Goal: Information Seeking & Learning: Understand process/instructions

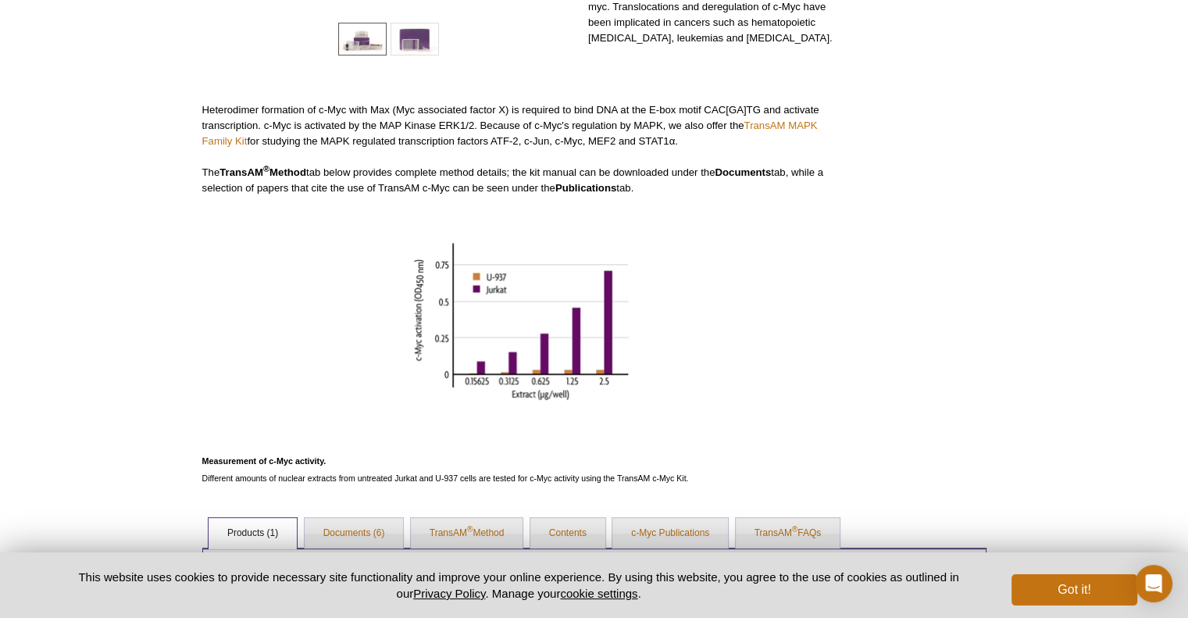
scroll to position [388, 0]
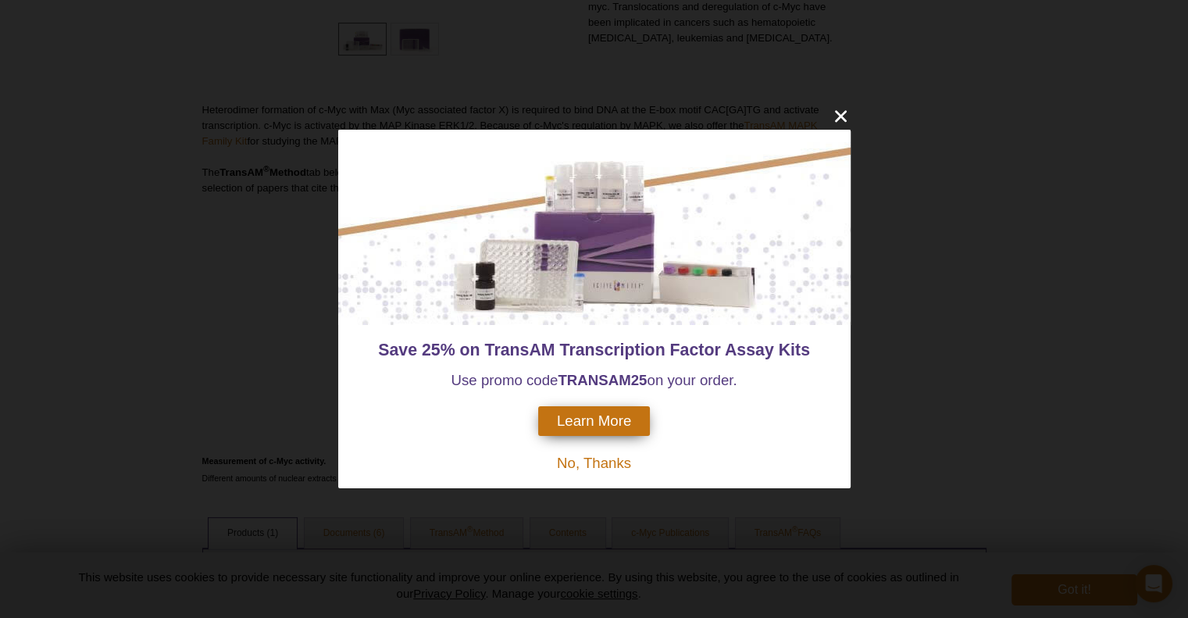
click at [594, 385] on strong "TRANSAM" at bounding box center [593, 380] width 73 height 16
copy span "TRANSAM 25"
click at [843, 110] on icon "close" at bounding box center [841, 116] width 20 height 20
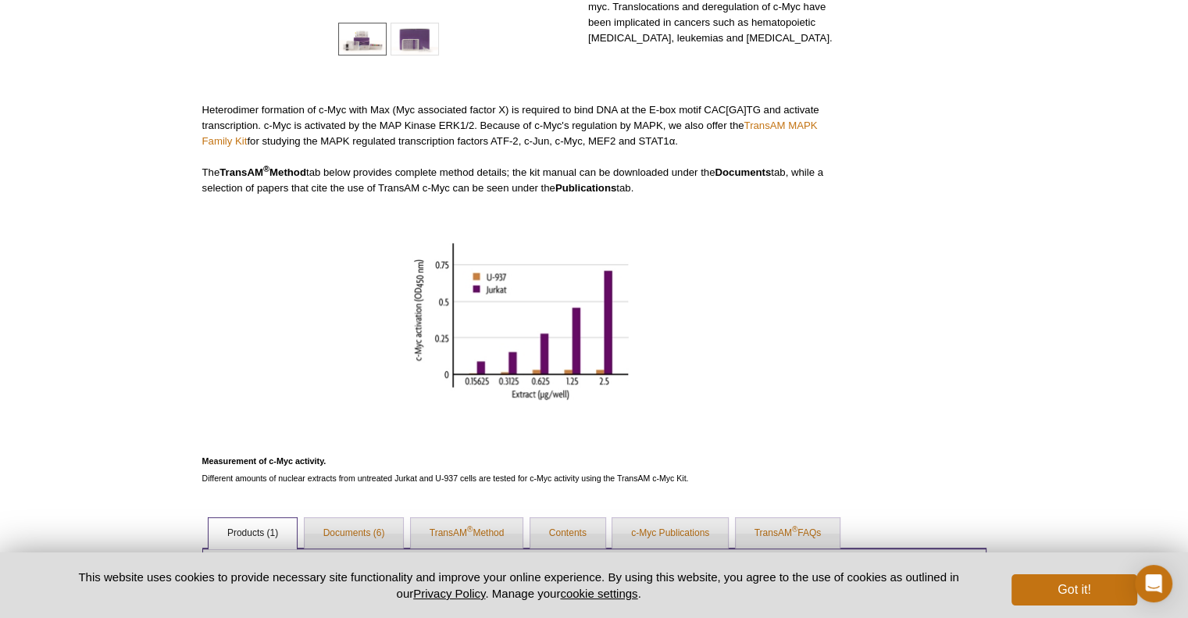
scroll to position [607, 0]
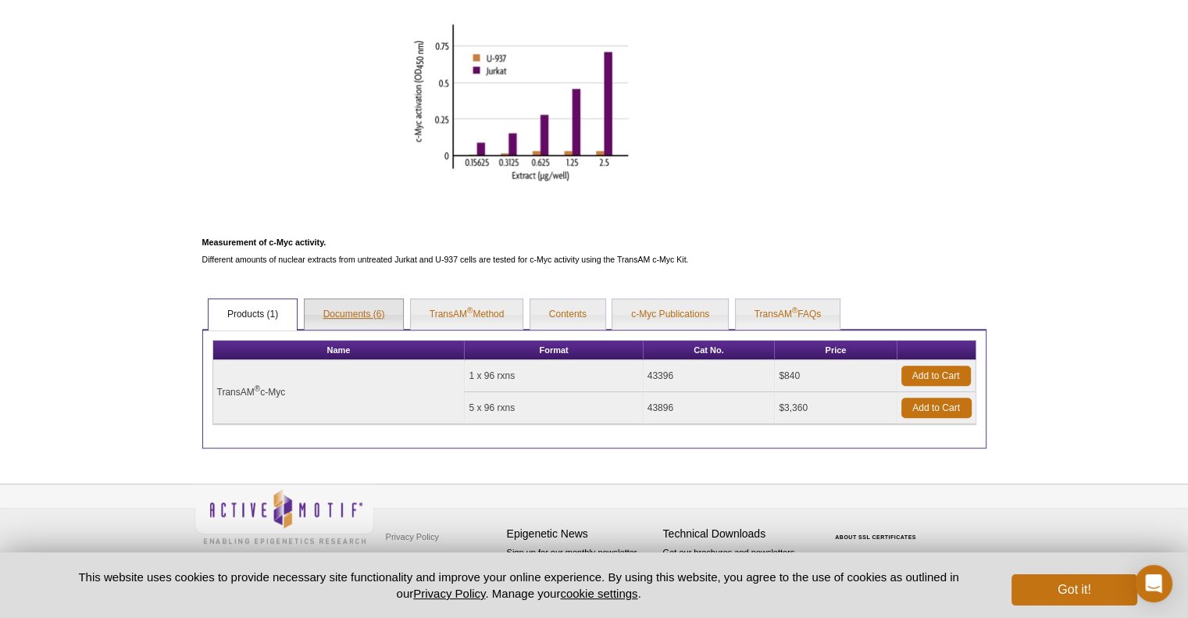
click at [369, 308] on link "Documents (6)" at bounding box center [354, 314] width 99 height 31
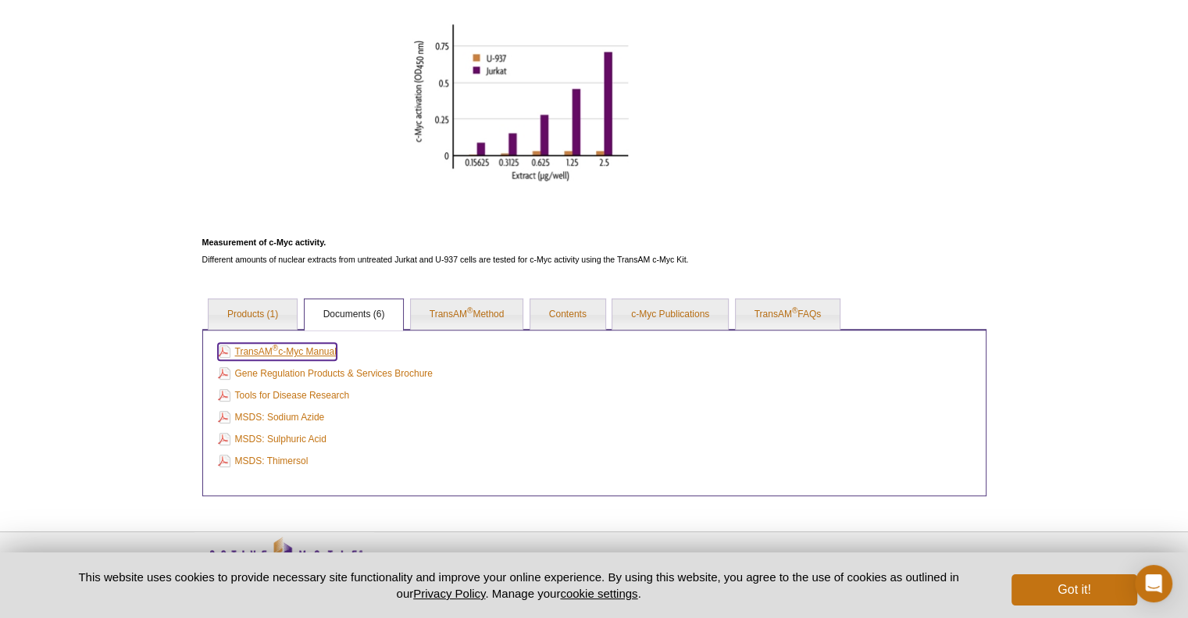
click at [305, 356] on link "TransAM ® c-Myc Manual" at bounding box center [277, 351] width 119 height 17
click at [489, 322] on link "TransAM ® Method" at bounding box center [467, 314] width 112 height 31
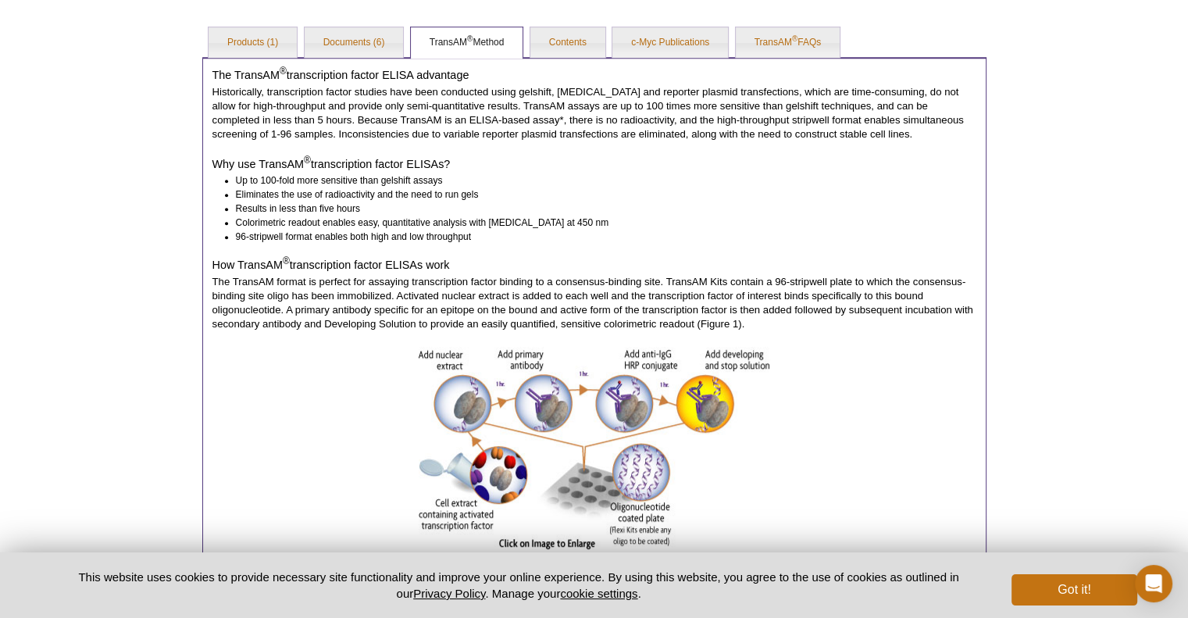
scroll to position [1120, 0]
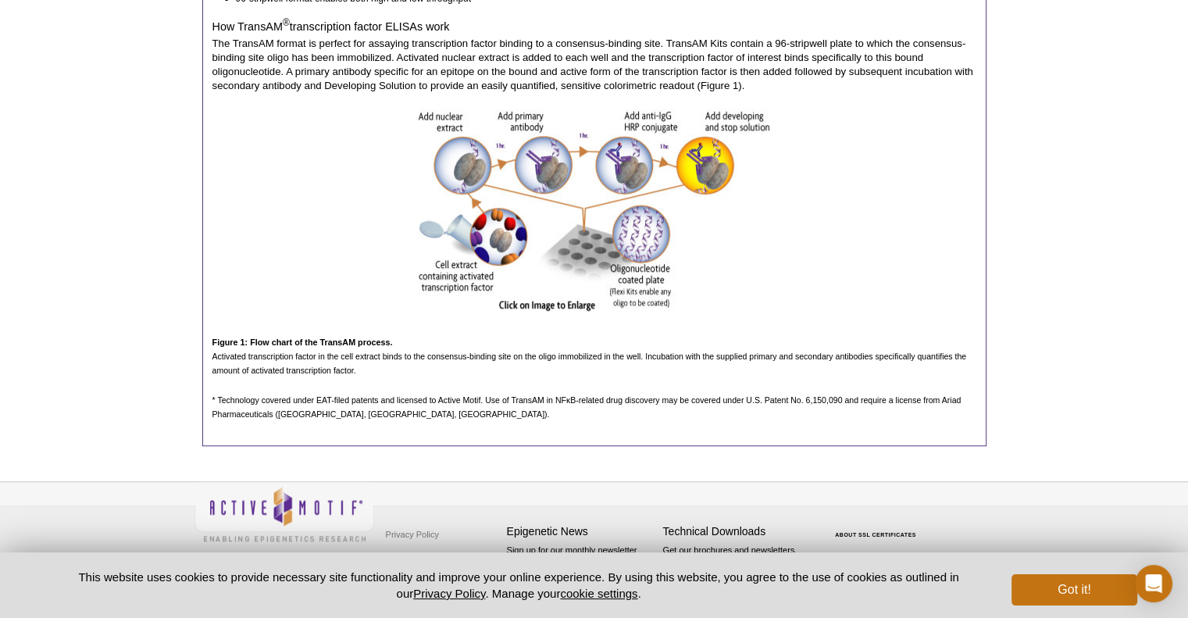
click at [344, 362] on span "Activated transcription factor in the cell extract binds to the consensus-bindi…" at bounding box center [589, 362] width 754 height 23
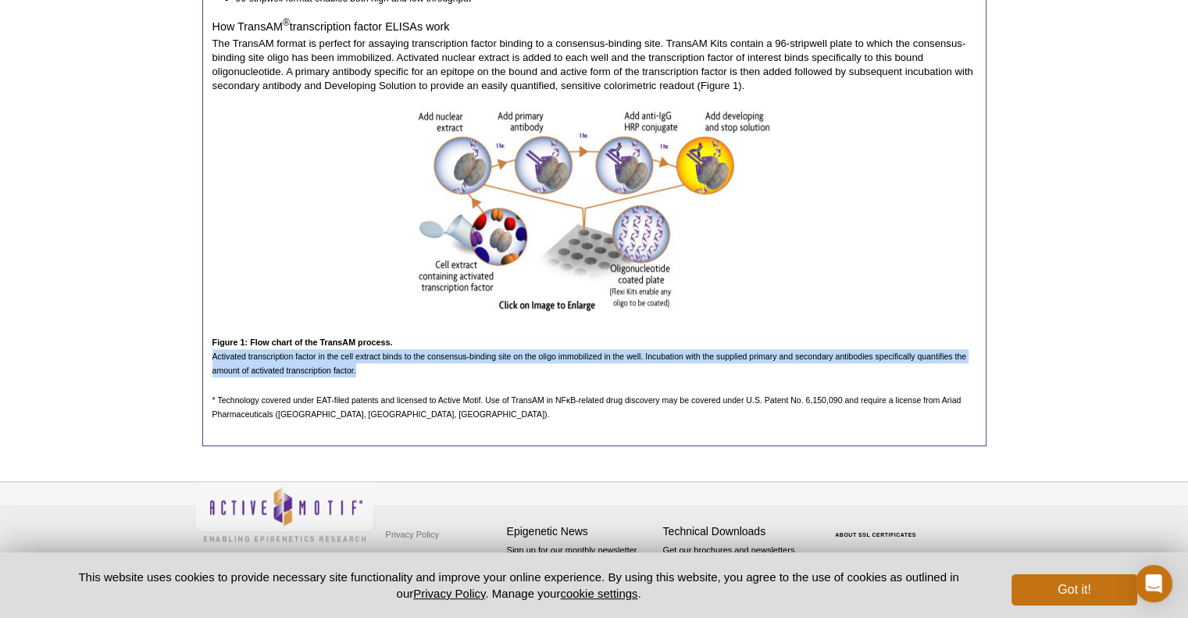
click at [344, 362] on span "Activated transcription factor in the cell extract binds to the consensus-bindi…" at bounding box center [589, 362] width 754 height 23
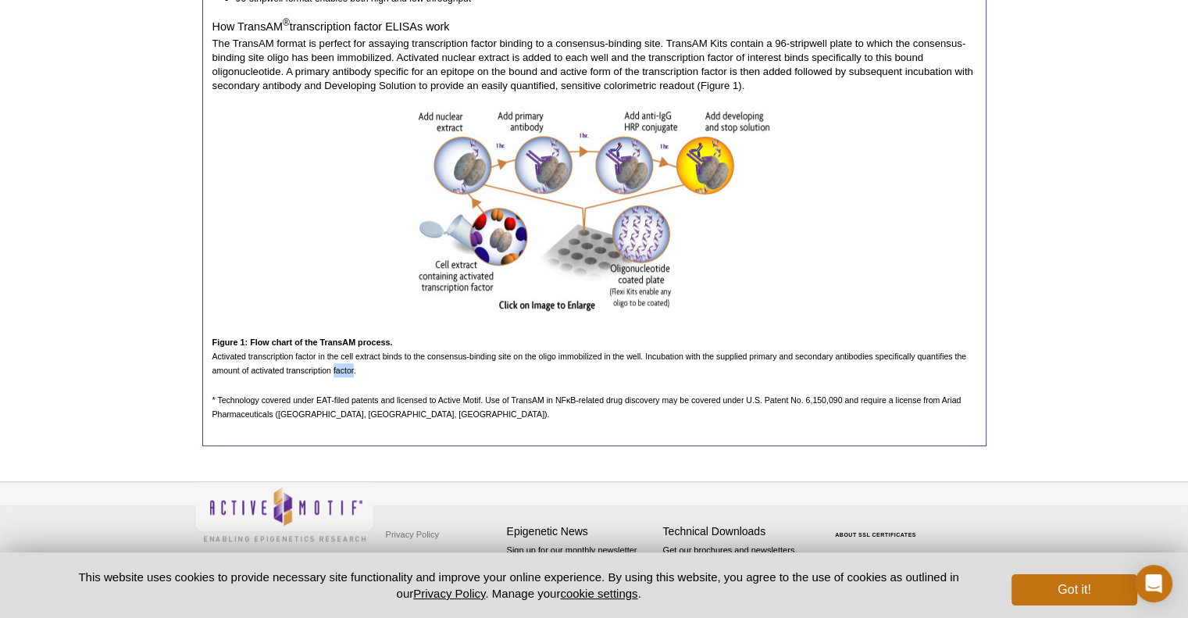
click at [344, 362] on span "Activated transcription factor in the cell extract binds to the consensus-bindi…" at bounding box center [589, 362] width 754 height 23
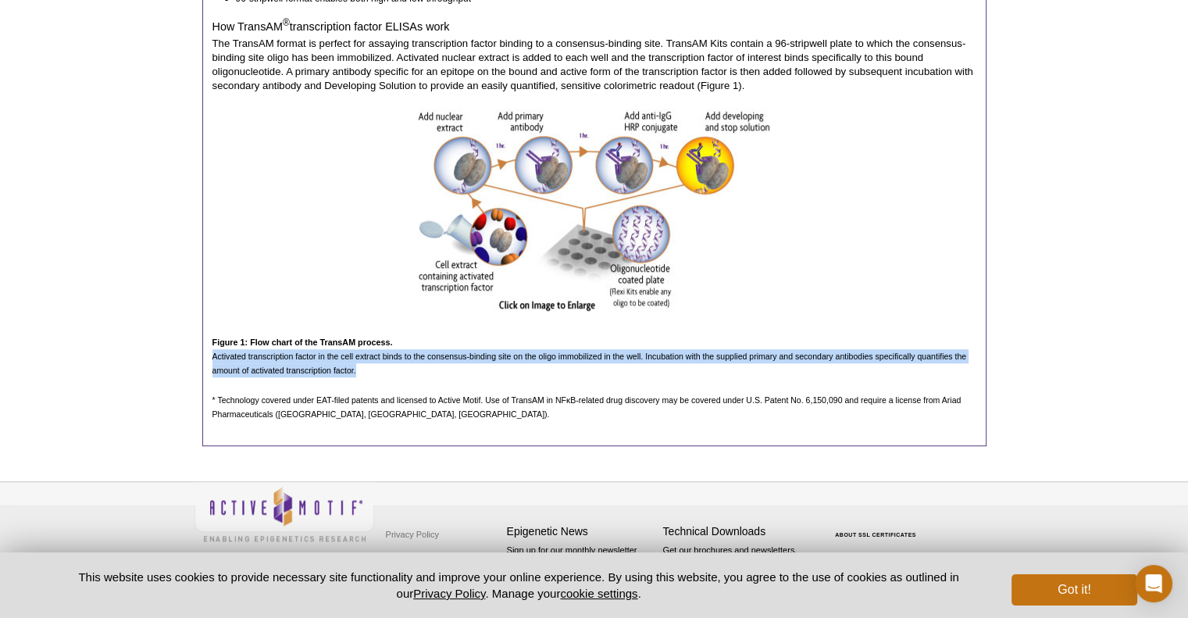
click at [344, 362] on span "Activated transcription factor in the cell extract binds to the consensus-bindi…" at bounding box center [589, 362] width 754 height 23
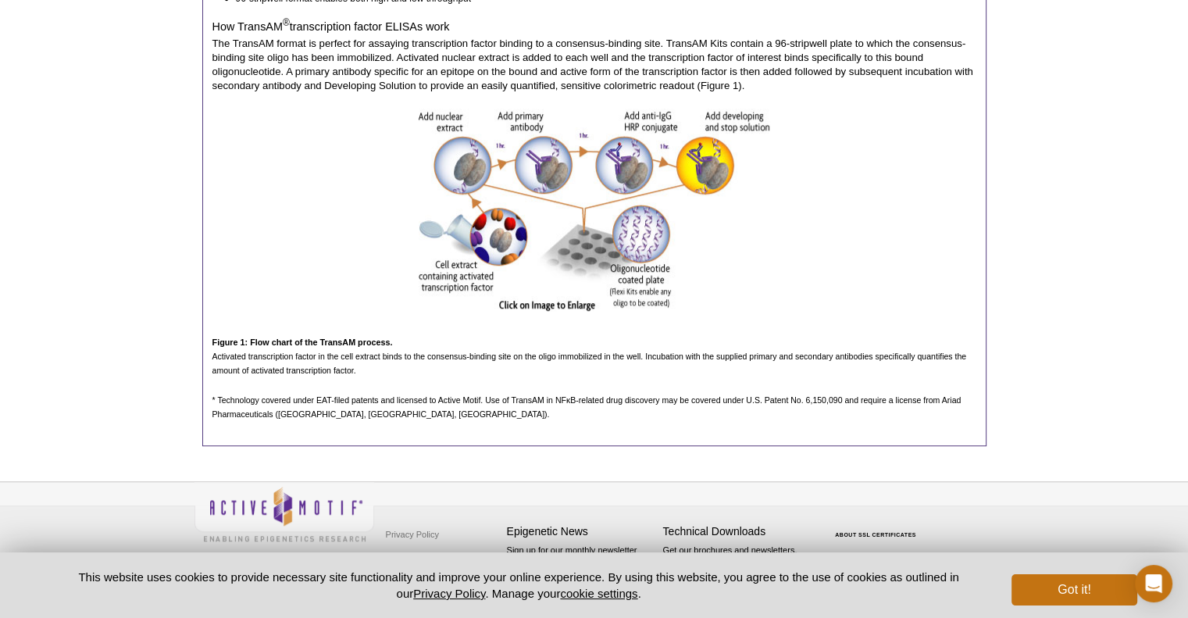
click at [312, 415] on span "* Technology covered under EAT-filed patents and licensed to Active Motif. Use …" at bounding box center [586, 406] width 749 height 23
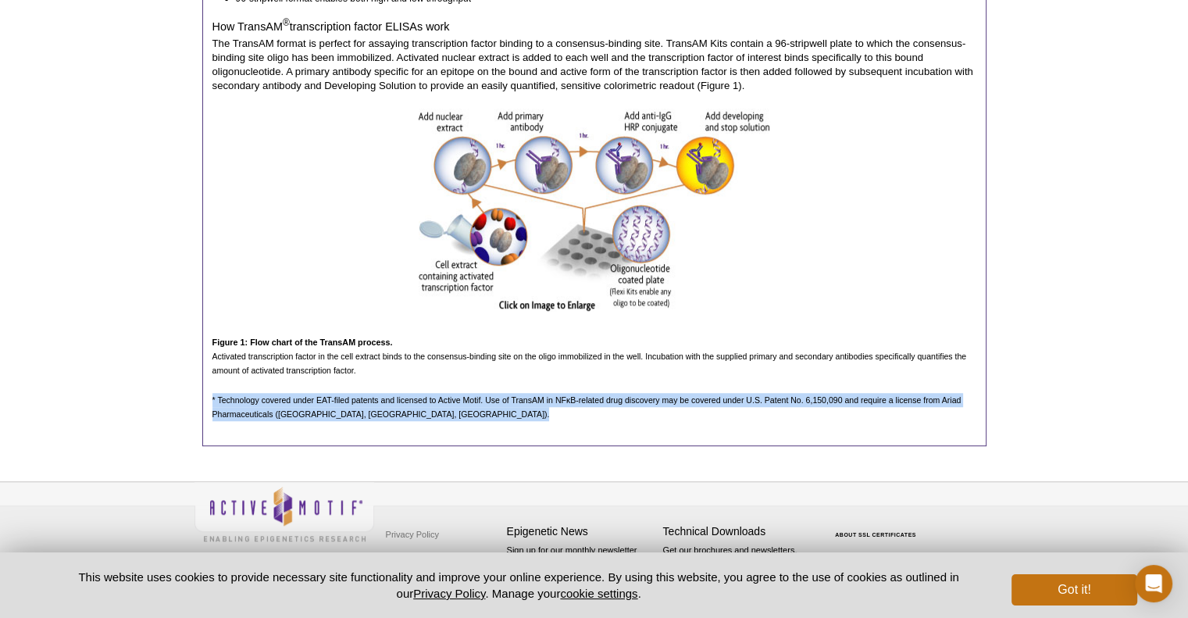
click at [312, 415] on span "* Technology covered under EAT-filed patents and licensed to Active Motif. Use …" at bounding box center [586, 406] width 749 height 23
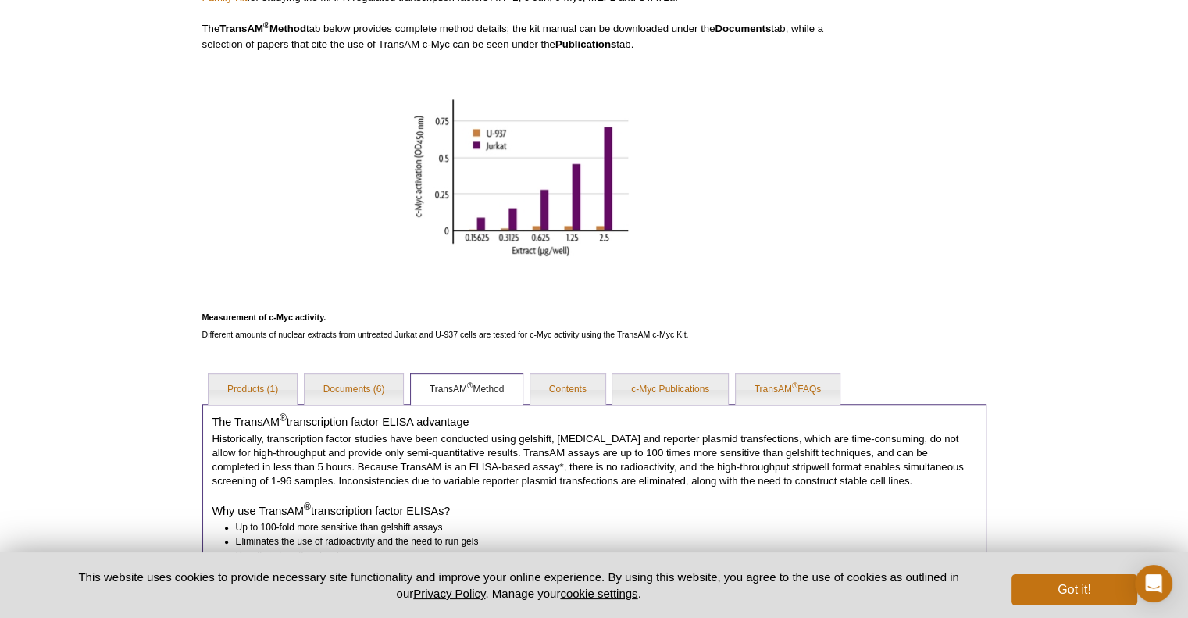
scroll to position [524, 0]
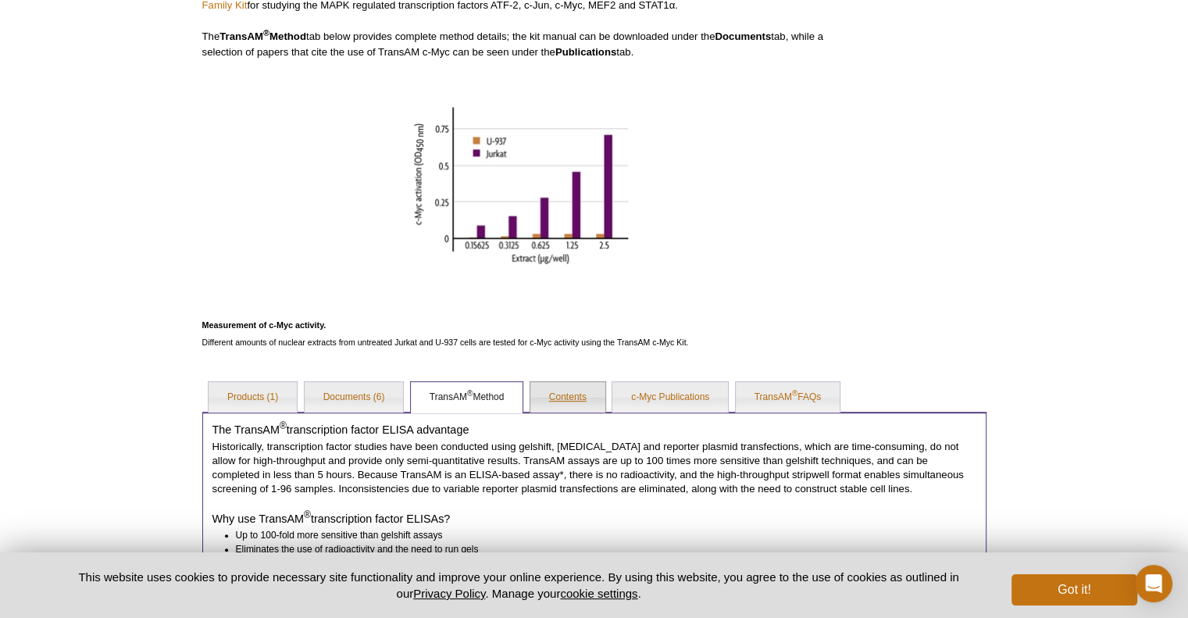
click at [575, 397] on link "Contents" at bounding box center [567, 397] width 75 height 31
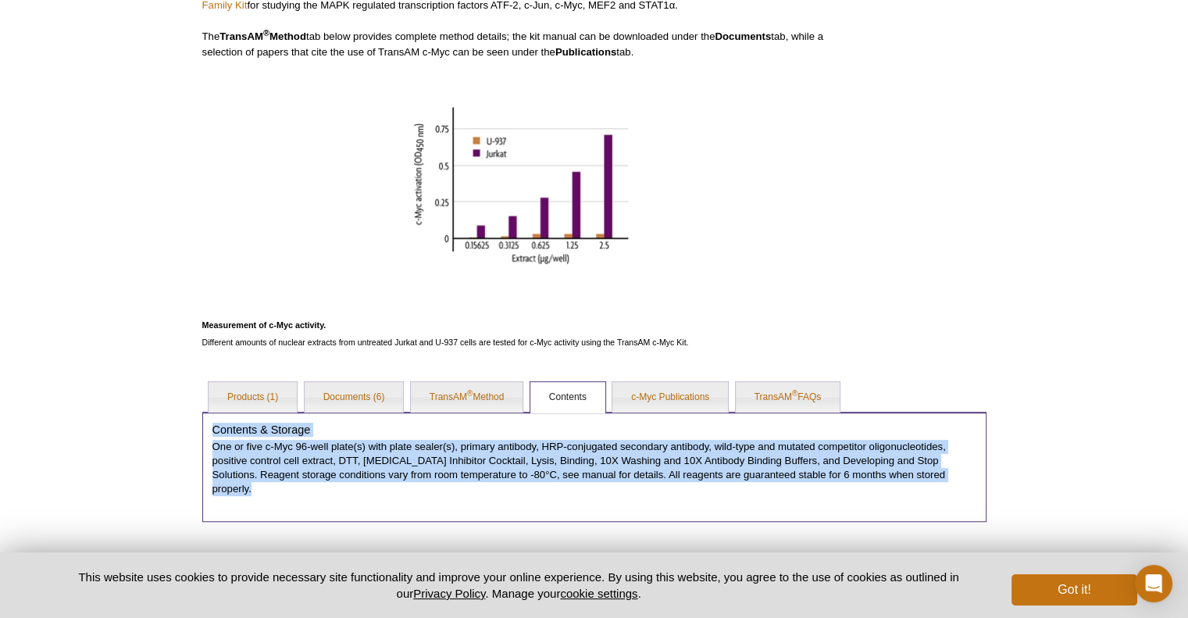
click at [445, 460] on p "One or five c-Myc 96-well plate(s) with plate sealer(s), primary antibody, HRP-…" at bounding box center [594, 468] width 764 height 56
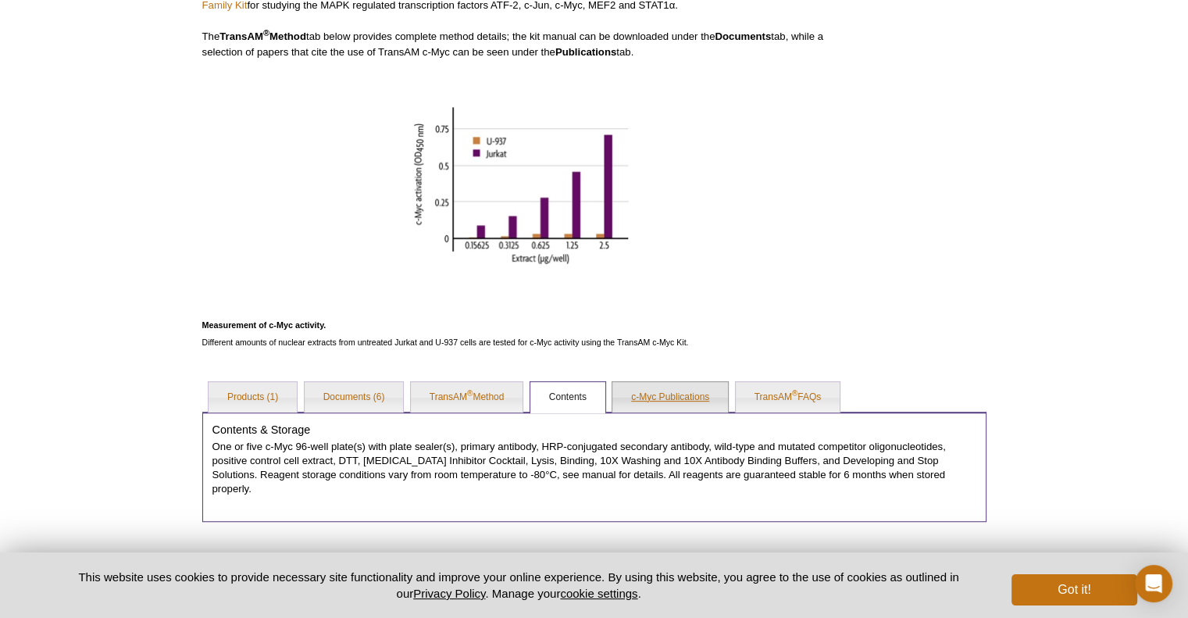
click at [635, 390] on link "c-Myc Publications" at bounding box center [670, 397] width 116 height 31
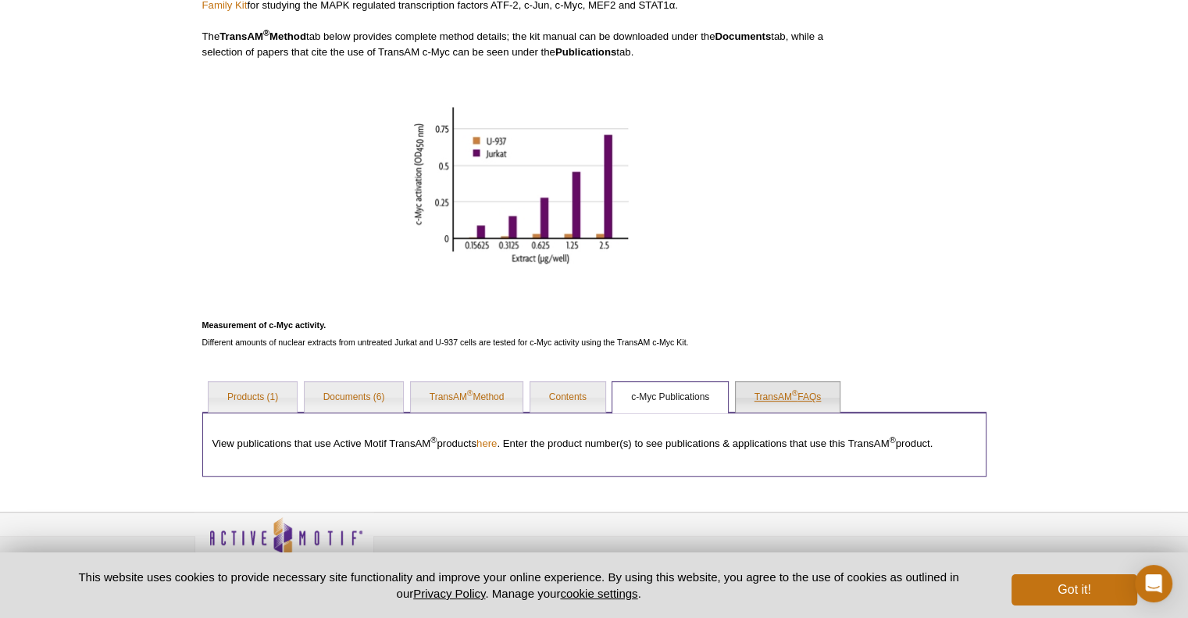
click at [799, 396] on link "TransAM ® FAQs" at bounding box center [787, 397] width 105 height 31
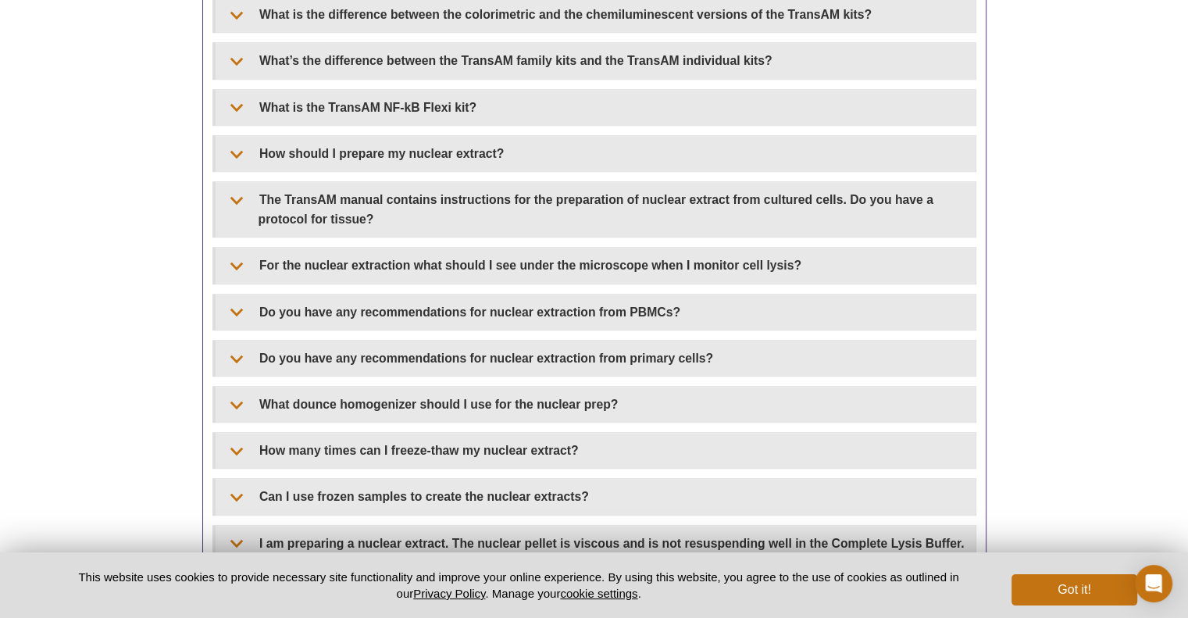
scroll to position [1387, 0]
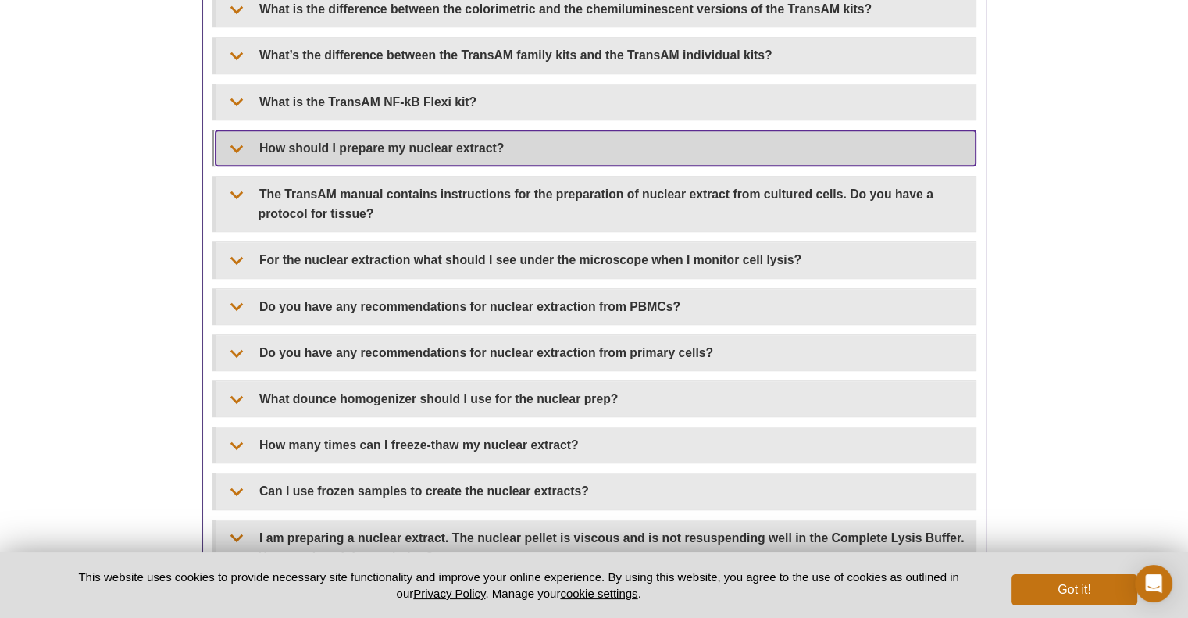
click at [436, 130] on summary "How should I prepare my nuclear extract?" at bounding box center [595, 147] width 760 height 35
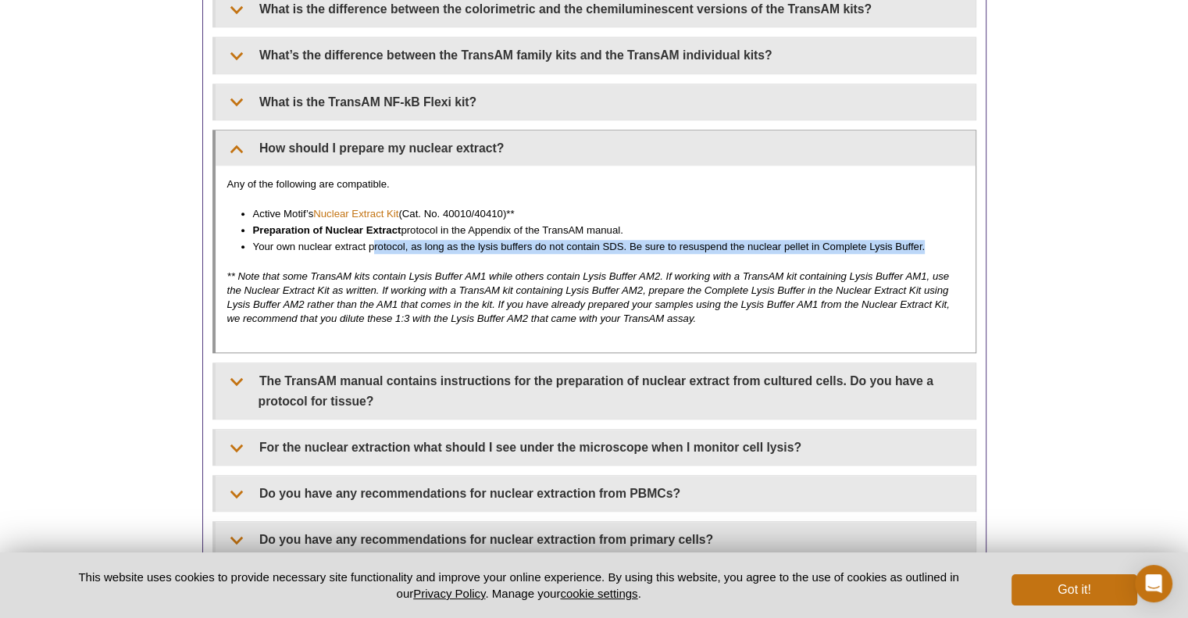
drag, startPoint x: 374, startPoint y: 239, endPoint x: 940, endPoint y: 232, distance: 566.1
click at [940, 232] on ul "Active Motif’s Nuclear Extract Kit (Cat. No. 40010/40410)** Preparation of Nucl…" at bounding box center [587, 230] width 721 height 47
drag, startPoint x: 940, startPoint y: 232, endPoint x: 771, endPoint y: 230, distance: 168.7
click at [771, 230] on ul "Active Motif’s Nuclear Extract Kit (Cat. No. 40010/40410)** Preparation of Nucl…" at bounding box center [587, 230] width 721 height 47
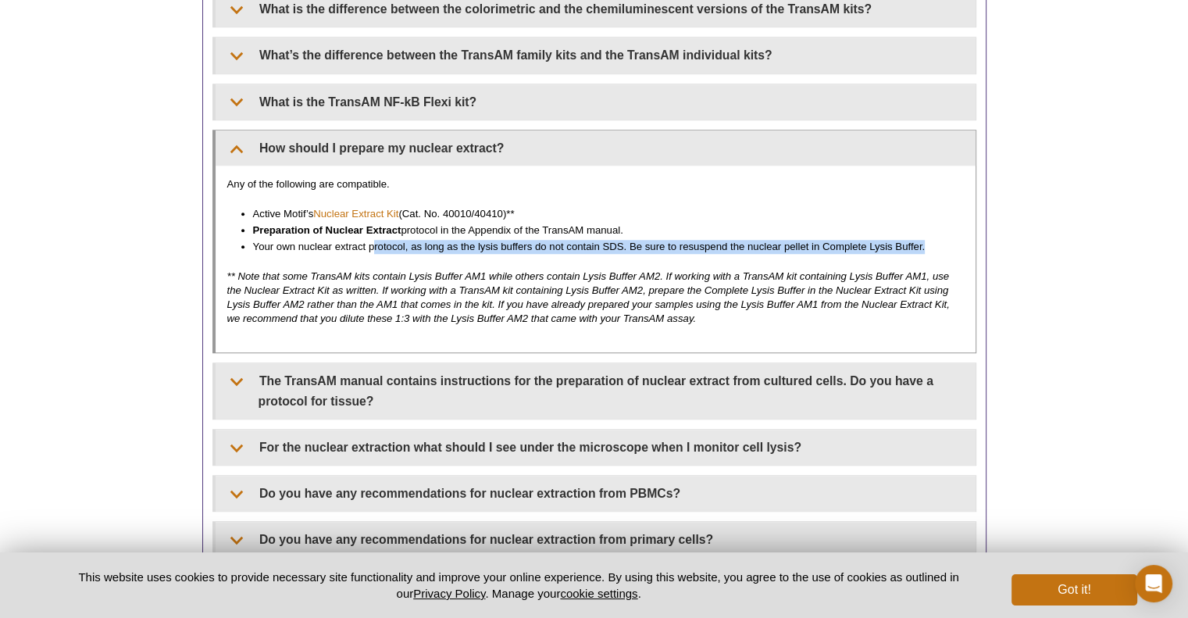
click at [771, 230] on li "Preparation of Nuclear Extract protocol in the Appendix of the TransAM manual." at bounding box center [600, 230] width 695 height 14
drag, startPoint x: 771, startPoint y: 230, endPoint x: 533, endPoint y: 272, distance: 241.8
click at [533, 272] on div "Any of the following are compatible. Active Motif’s Nuclear Extract Kit (Cat. N…" at bounding box center [595, 259] width 760 height 187
click at [486, 272] on em "** Note that some TransAM kits contain Lysis Buffer AM1 while others contain Ly…" at bounding box center [588, 297] width 722 height 54
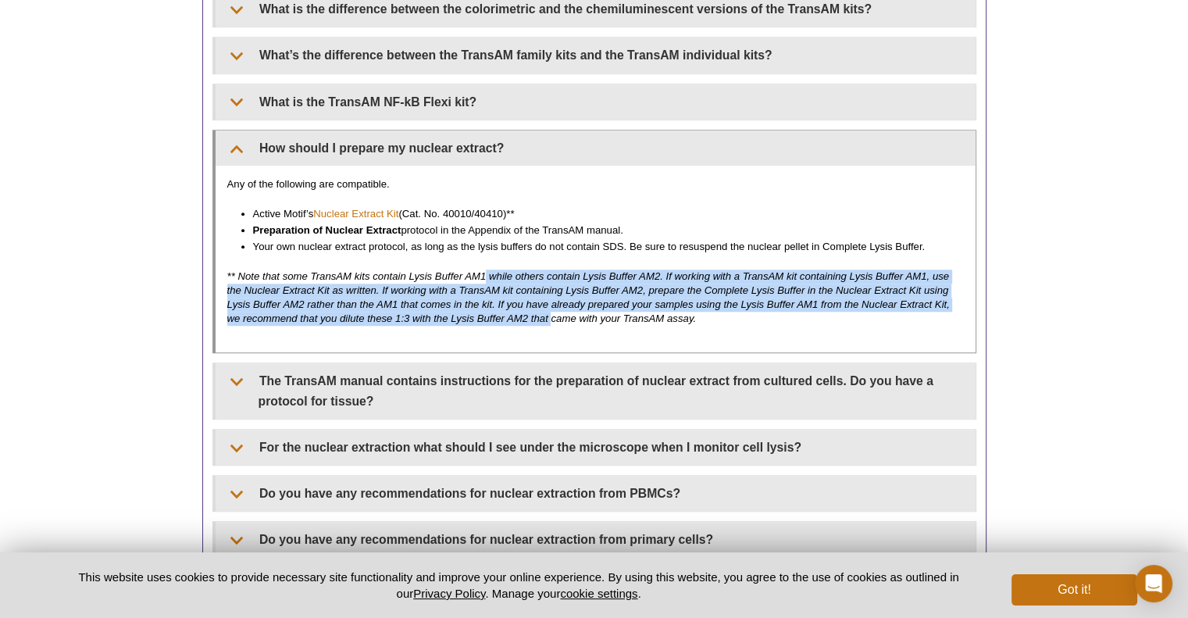
drag, startPoint x: 486, startPoint y: 272, endPoint x: 550, endPoint y: 308, distance: 73.8
click at [550, 308] on em "** Note that some TransAM kits contain Lysis Buffer AM1 while others contain Ly…" at bounding box center [588, 297] width 722 height 54
drag, startPoint x: 550, startPoint y: 308, endPoint x: 487, endPoint y: 263, distance: 77.2
click at [487, 269] on p "** Note that some TransAM kits contain Lysis Buffer AM1 while others contain Ly…" at bounding box center [595, 297] width 736 height 56
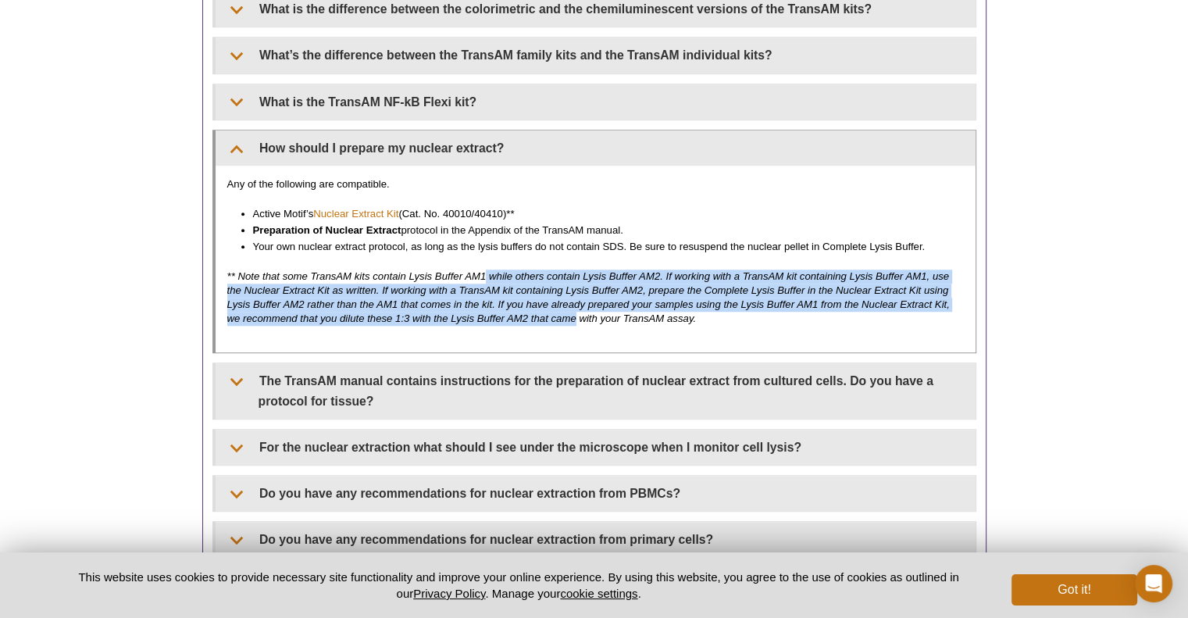
click at [487, 269] on p "** Note that some TransAM kits contain Lysis Buffer AM1 while others contain Ly…" at bounding box center [595, 297] width 736 height 56
drag, startPoint x: 487, startPoint y: 263, endPoint x: 535, endPoint y: 316, distance: 71.3
click at [535, 316] on p "** Note that some TransAM kits contain Lysis Buffer AM1 while others contain Ly…" at bounding box center [595, 297] width 736 height 56
click at [535, 316] on em "** Note that some TransAM kits contain Lysis Buffer AM1 while others contain Ly…" at bounding box center [588, 297] width 722 height 54
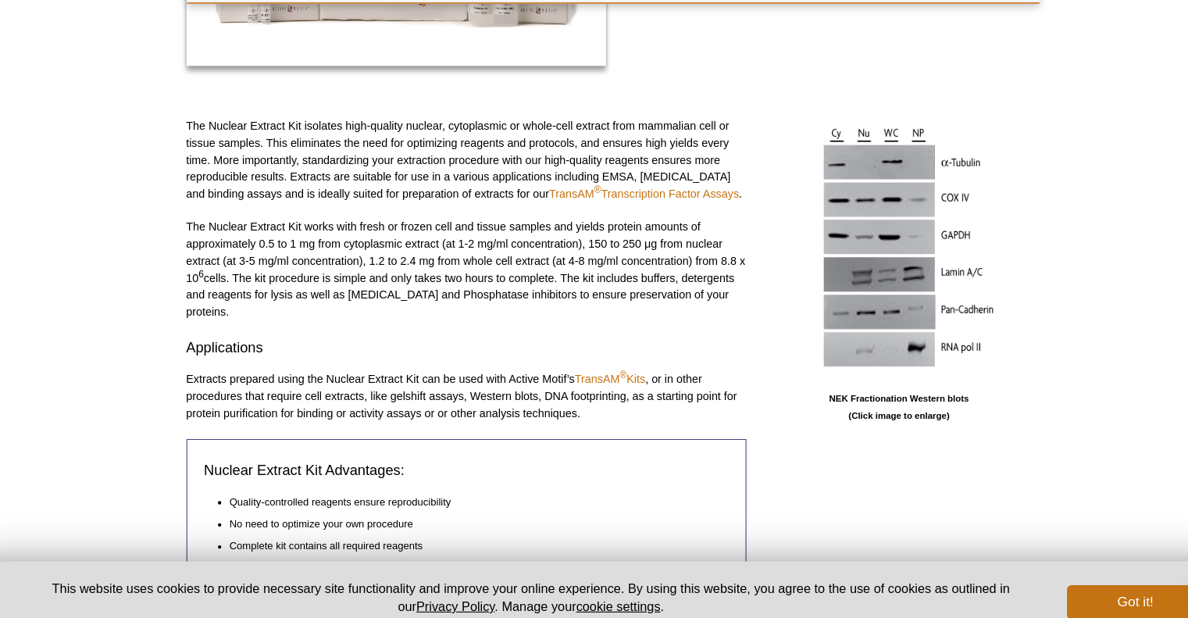
scroll to position [429, 0]
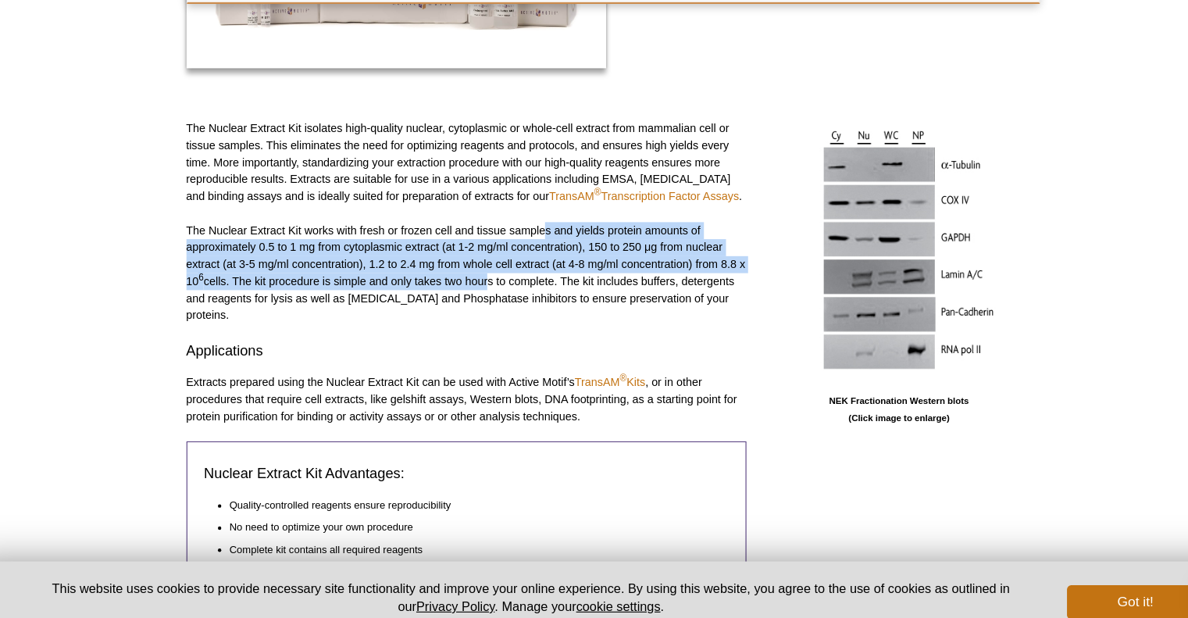
drag, startPoint x: 534, startPoint y: 247, endPoint x: 478, endPoint y: 298, distance: 76.3
click at [478, 298] on p "The Nuclear Extract Kit works with fresh or frozen cell and tissue samples and …" at bounding box center [459, 287] width 515 height 94
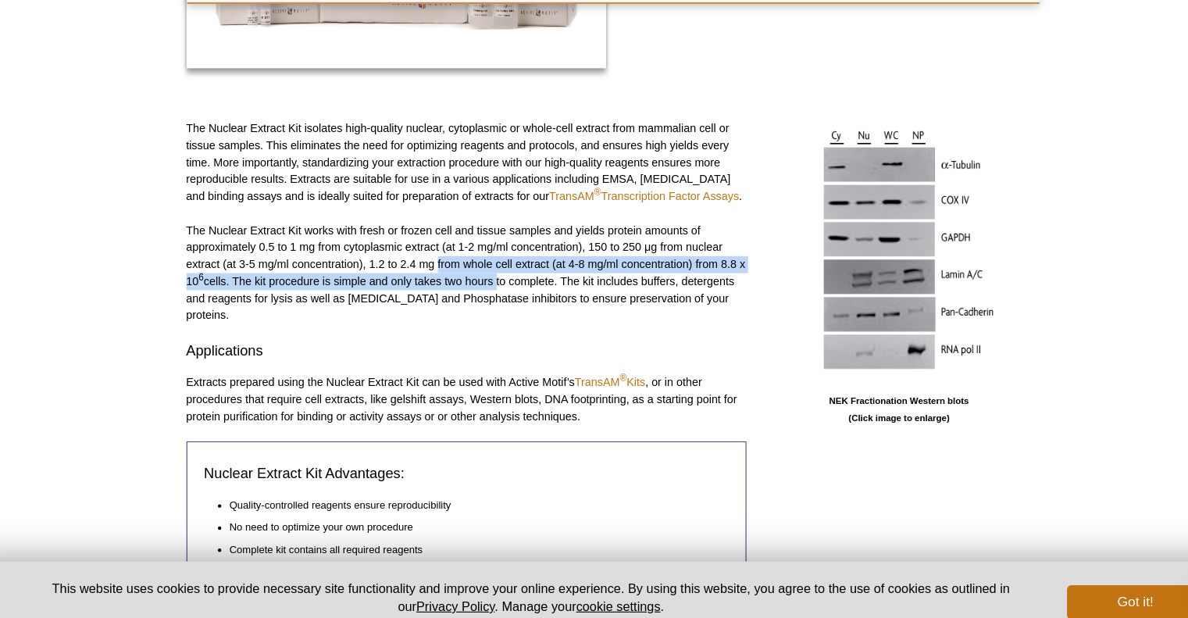
drag, startPoint x: 478, startPoint y: 298, endPoint x: 440, endPoint y: 277, distance: 43.0
click at [440, 277] on p "The Nuclear Extract Kit works with fresh or frozen cell and tissue samples and …" at bounding box center [459, 287] width 515 height 94
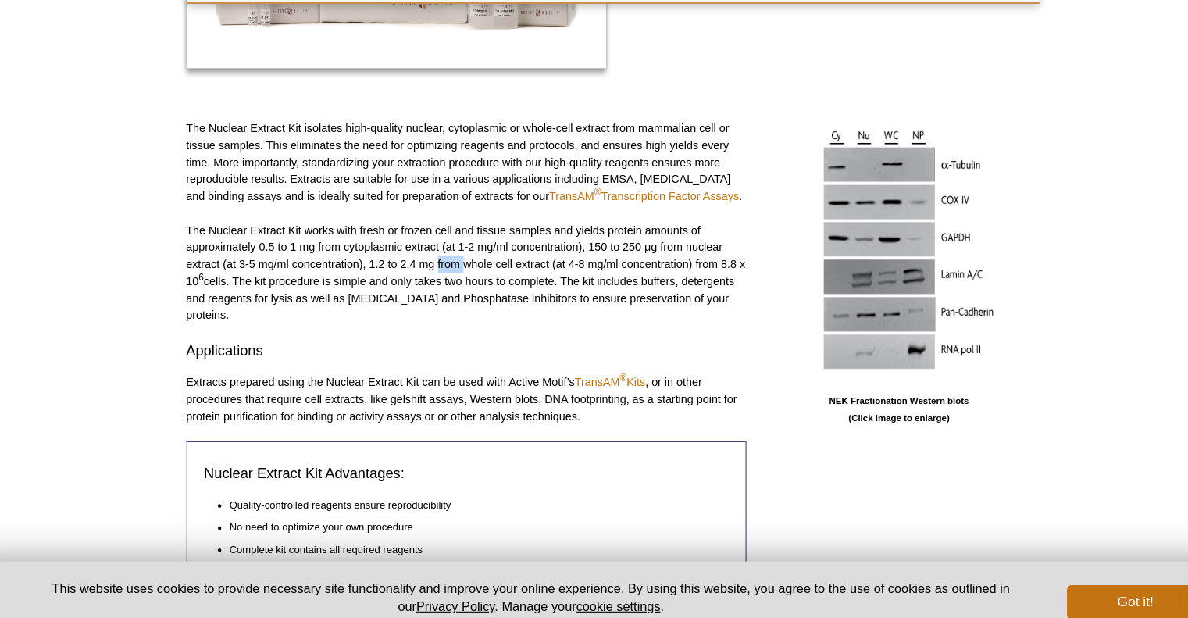
click at [440, 277] on p "The Nuclear Extract Kit works with fresh or frozen cell and tissue samples and …" at bounding box center [459, 287] width 515 height 94
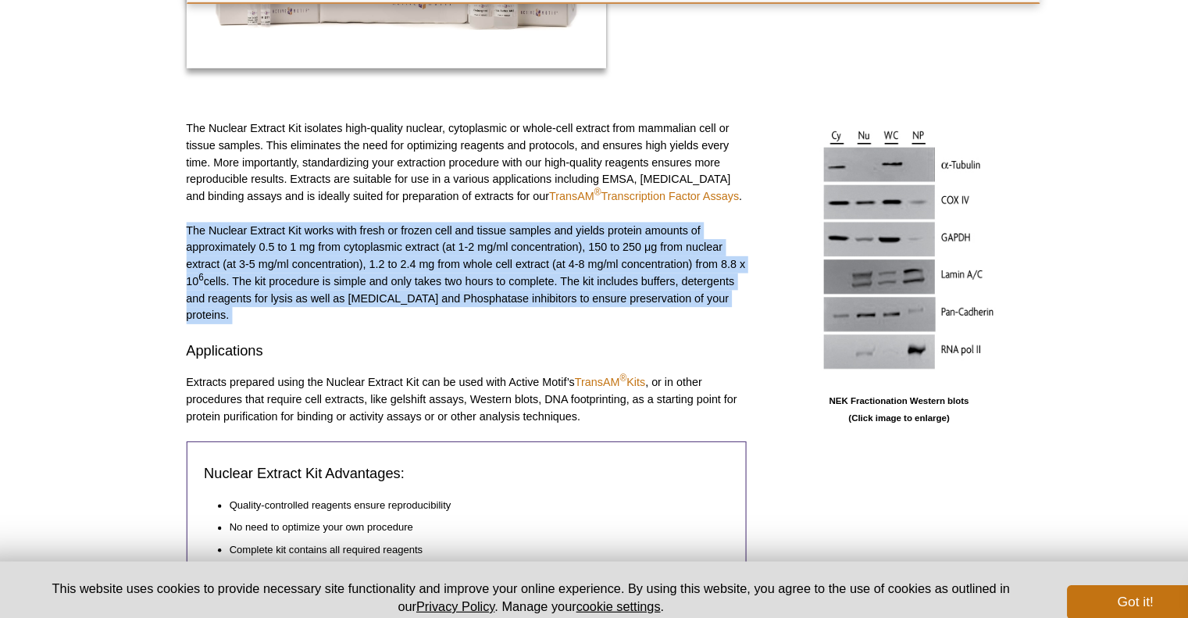
click at [440, 277] on p "The Nuclear Extract Kit works with fresh or frozen cell and tissue samples and …" at bounding box center [459, 287] width 515 height 94
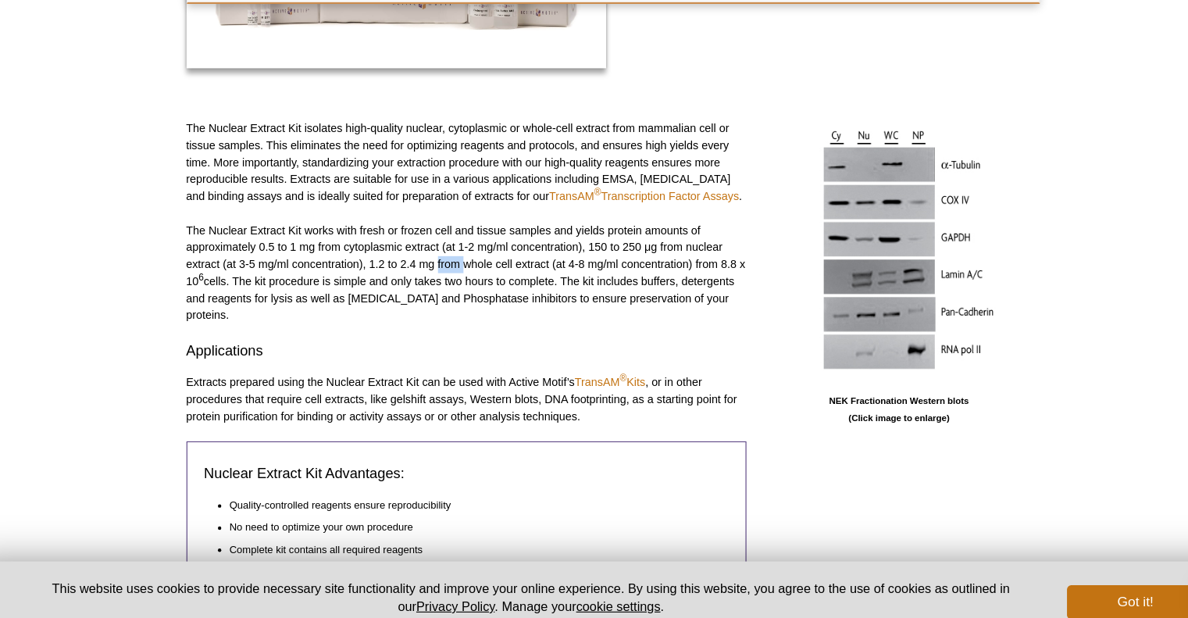
click at [440, 277] on p "The Nuclear Extract Kit works with fresh or frozen cell and tissue samples and …" at bounding box center [459, 287] width 515 height 94
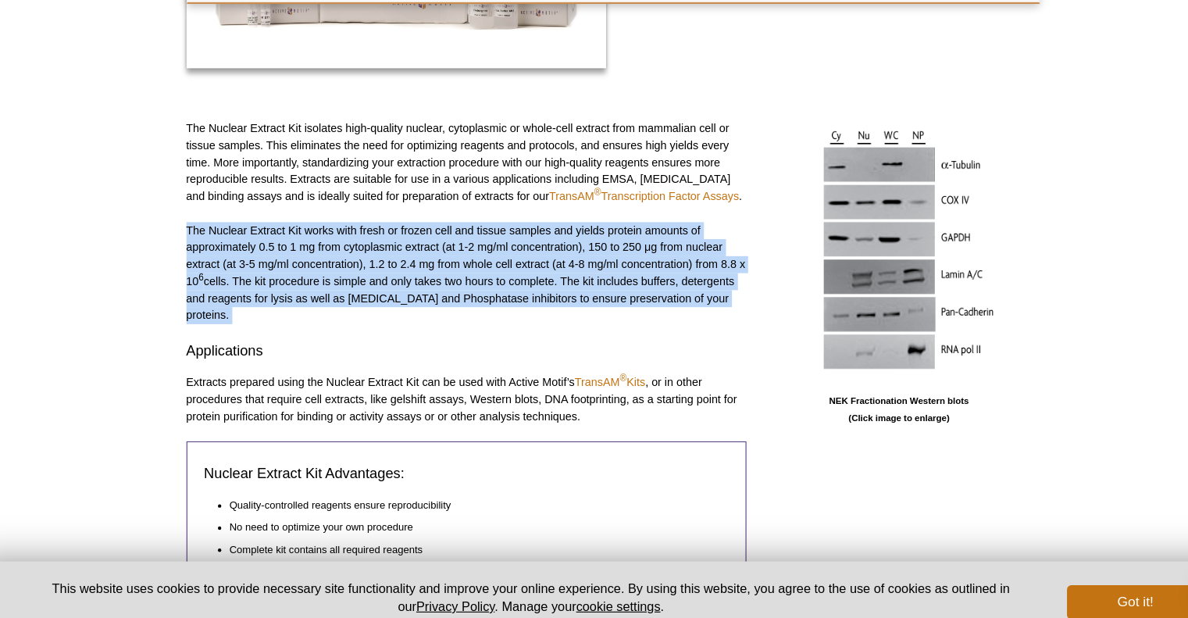
click at [440, 277] on p "The Nuclear Extract Kit works with fresh or frozen cell and tissue samples and …" at bounding box center [459, 287] width 515 height 94
click at [367, 257] on p "The Nuclear Extract Kit works with fresh or frozen cell and tissue samples and …" at bounding box center [459, 287] width 515 height 94
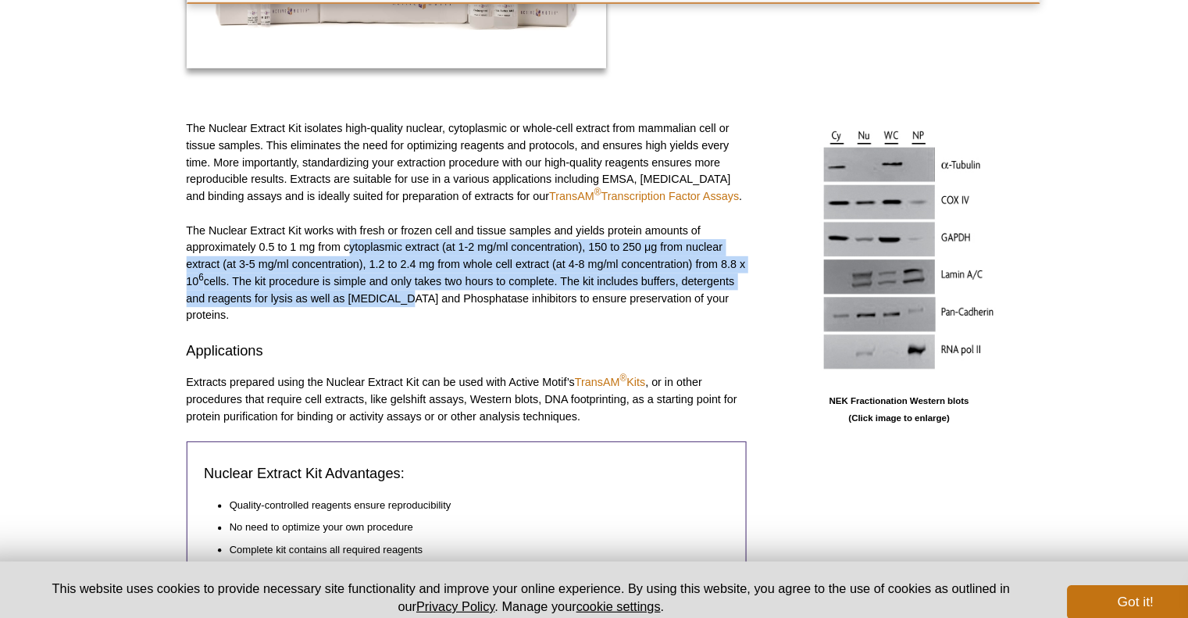
drag, startPoint x: 350, startPoint y: 258, endPoint x: 394, endPoint y: 307, distance: 65.2
click at [394, 307] on p "The Nuclear Extract Kit works with fresh or frozen cell and tissue samples and …" at bounding box center [459, 287] width 515 height 94
drag, startPoint x: 394, startPoint y: 307, endPoint x: 338, endPoint y: 260, distance: 72.6
click at [338, 260] on p "The Nuclear Extract Kit works with fresh or frozen cell and tissue samples and …" at bounding box center [459, 287] width 515 height 94
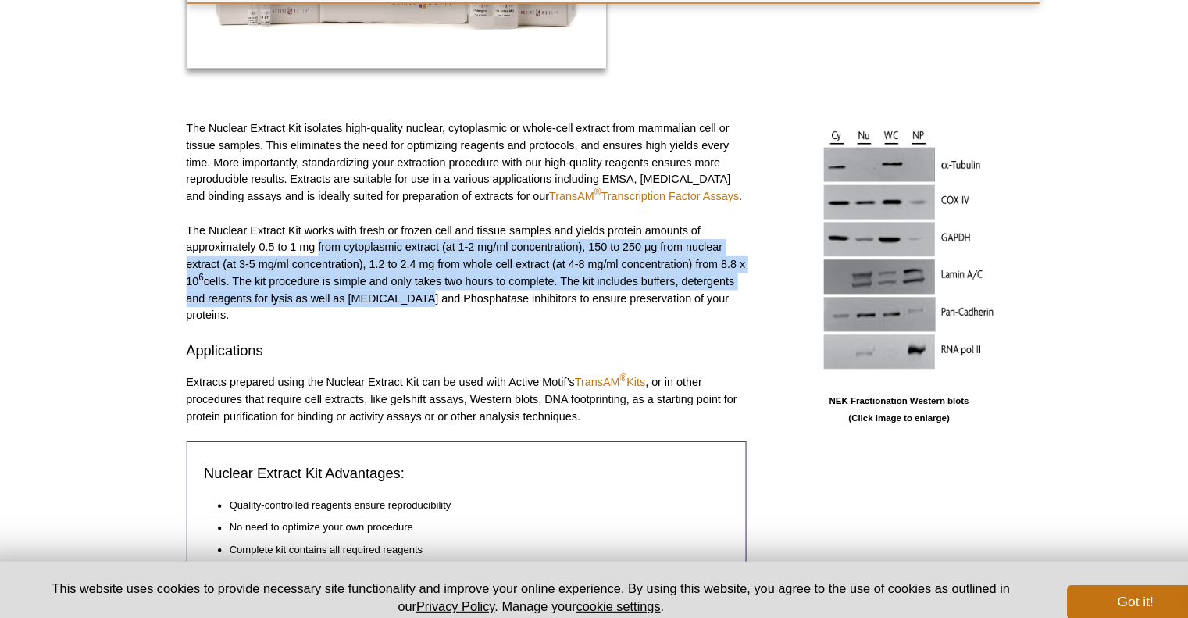
click at [338, 260] on p "The Nuclear Extract Kit works with fresh or frozen cell and tissue samples and …" at bounding box center [459, 287] width 515 height 94
drag, startPoint x: 338, startPoint y: 260, endPoint x: 384, endPoint y: 315, distance: 72.1
click at [384, 315] on p "The Nuclear Extract Kit works with fresh or frozen cell and tissue samples and …" at bounding box center [459, 287] width 515 height 94
drag, startPoint x: 384, startPoint y: 315, endPoint x: 343, endPoint y: 264, distance: 66.1
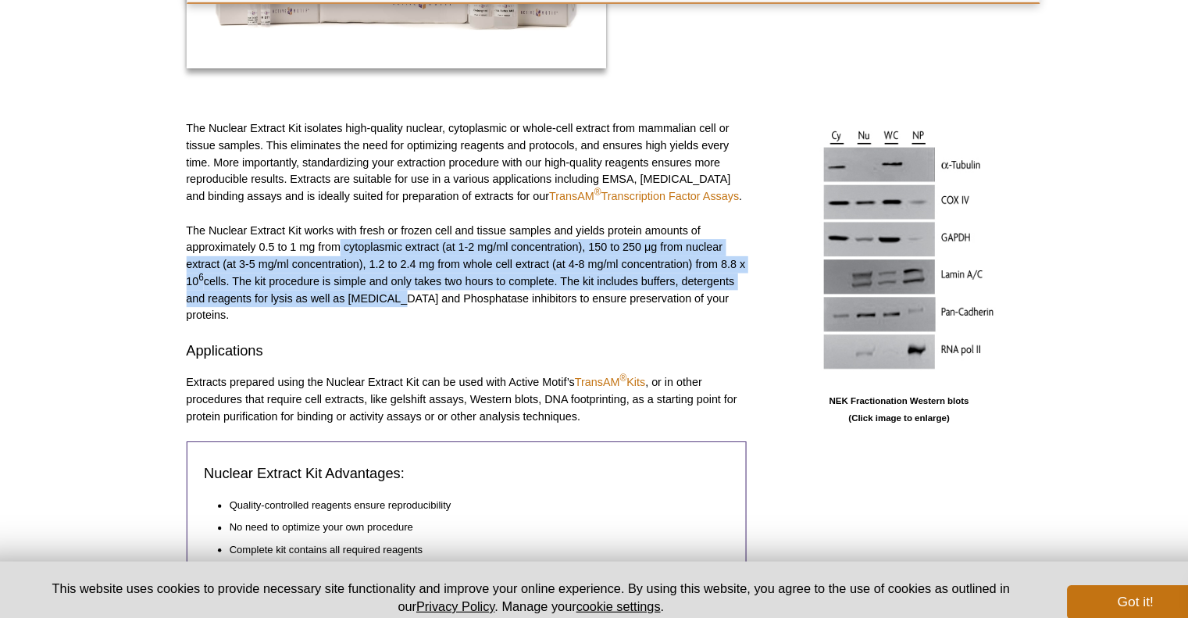
click at [343, 264] on p "The Nuclear Extract Kit works with fresh or frozen cell and tissue samples and …" at bounding box center [459, 287] width 515 height 94
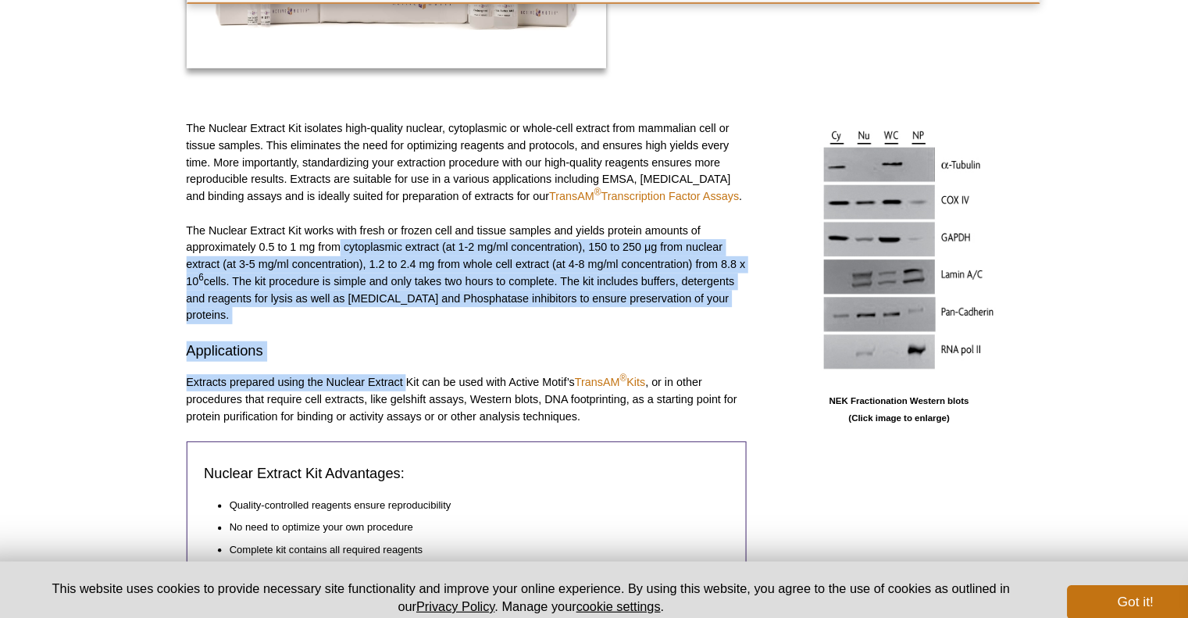
drag, startPoint x: 343, startPoint y: 264, endPoint x: 401, endPoint y: 368, distance: 118.8
click at [401, 368] on div "The Nuclear Extract Kit isolates high-quality nuclear, cytoplasmic or whole-cel…" at bounding box center [459, 377] width 515 height 460
click at [401, 380] on p "Extracts prepared using the Nuclear Extract Kit can be used with Active Motif’s…" at bounding box center [459, 403] width 515 height 47
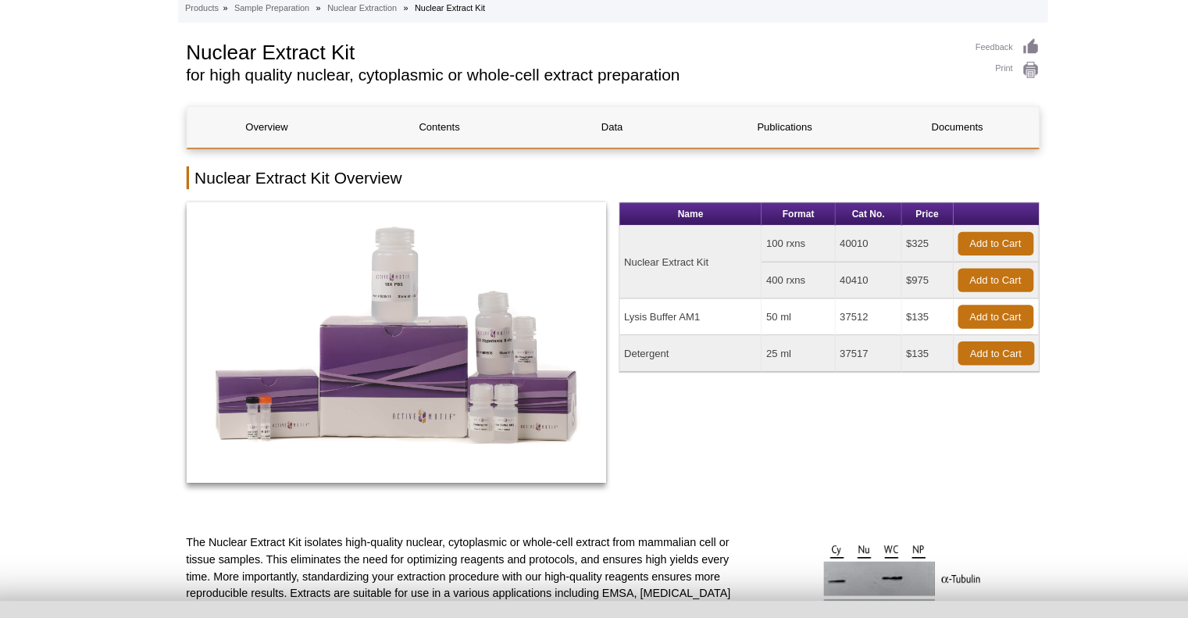
scroll to position [0, 0]
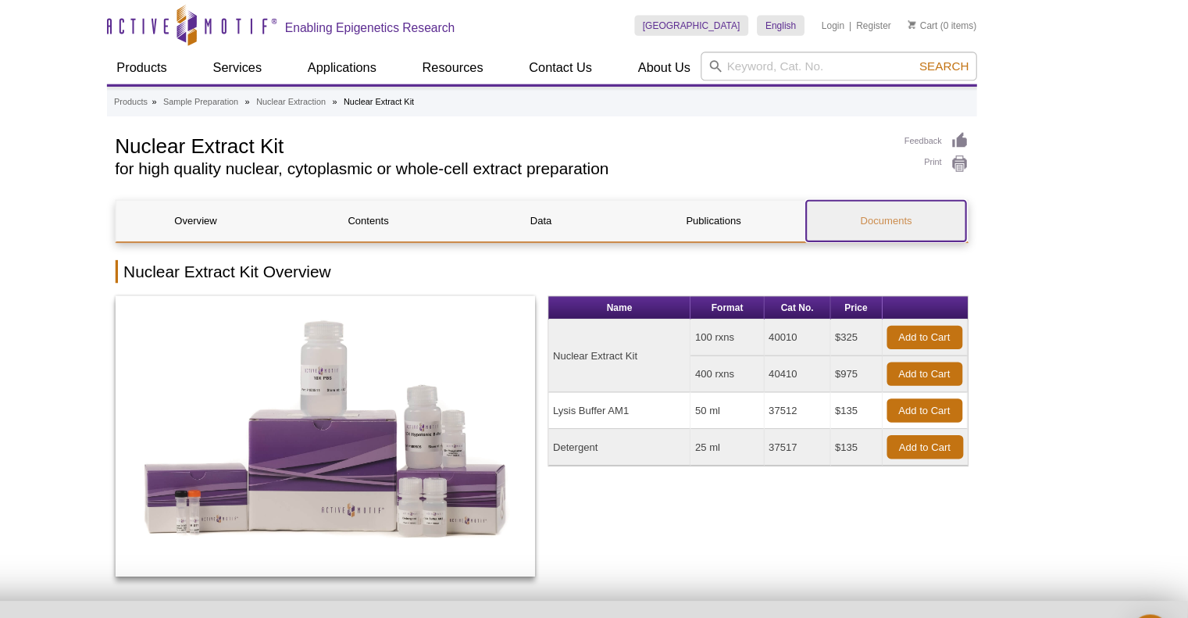
click at [931, 197] on link "Documents" at bounding box center [910, 202] width 147 height 37
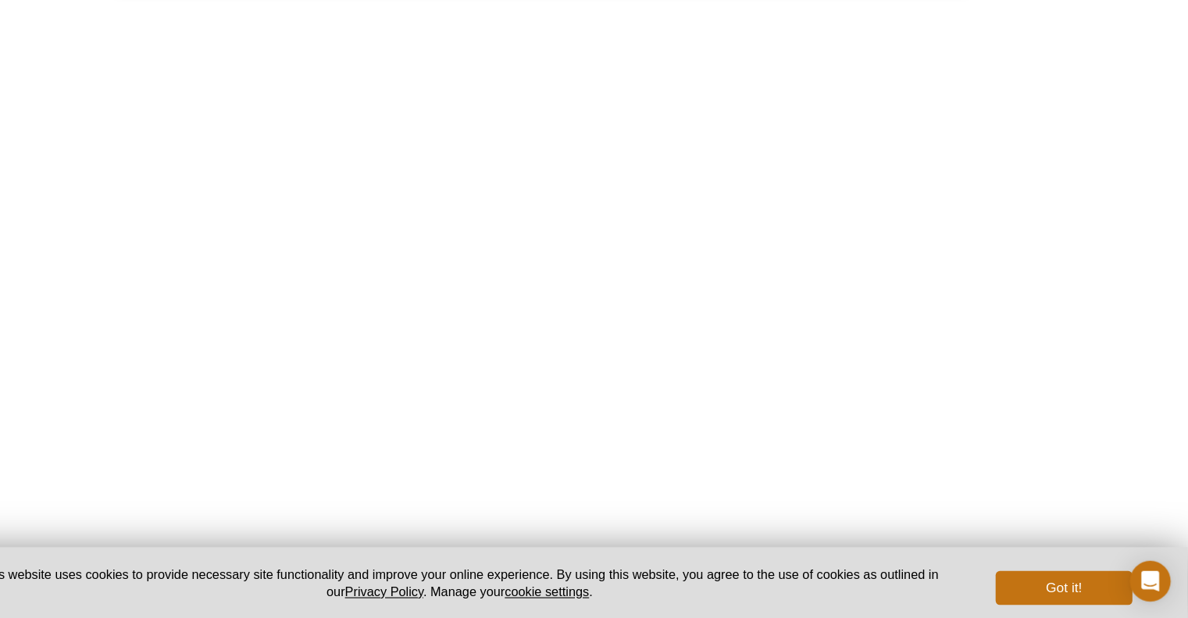
scroll to position [2351, 0]
click at [290, 604] on link "Nuclear Extract Manual [English]" at bounding box center [284, 613] width 153 height 19
